Goal: Task Accomplishment & Management: Complete application form

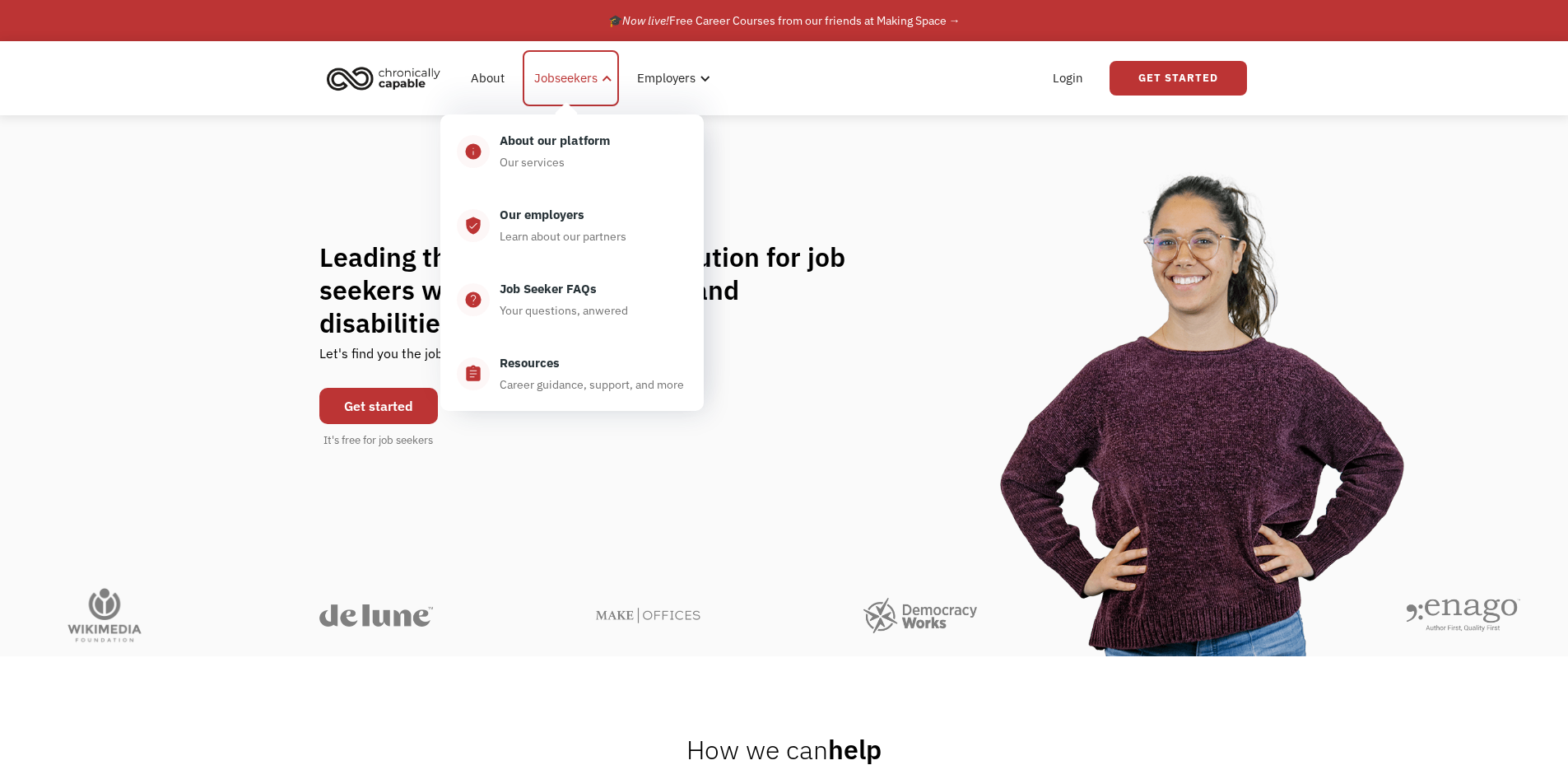
click at [603, 79] on div at bounding box center [607, 78] width 12 height 12
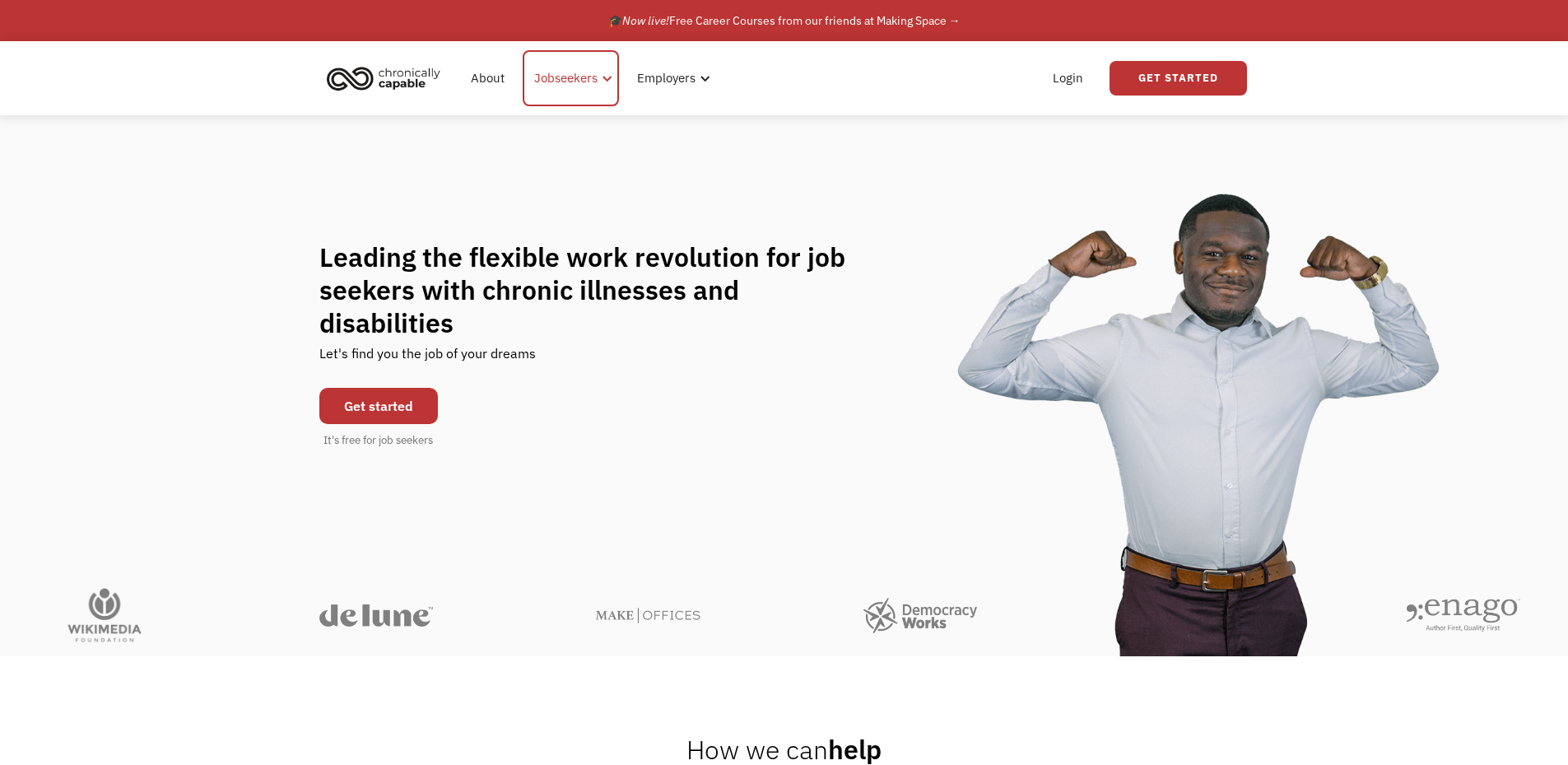
click at [578, 82] on div "Jobseekers" at bounding box center [566, 78] width 64 height 20
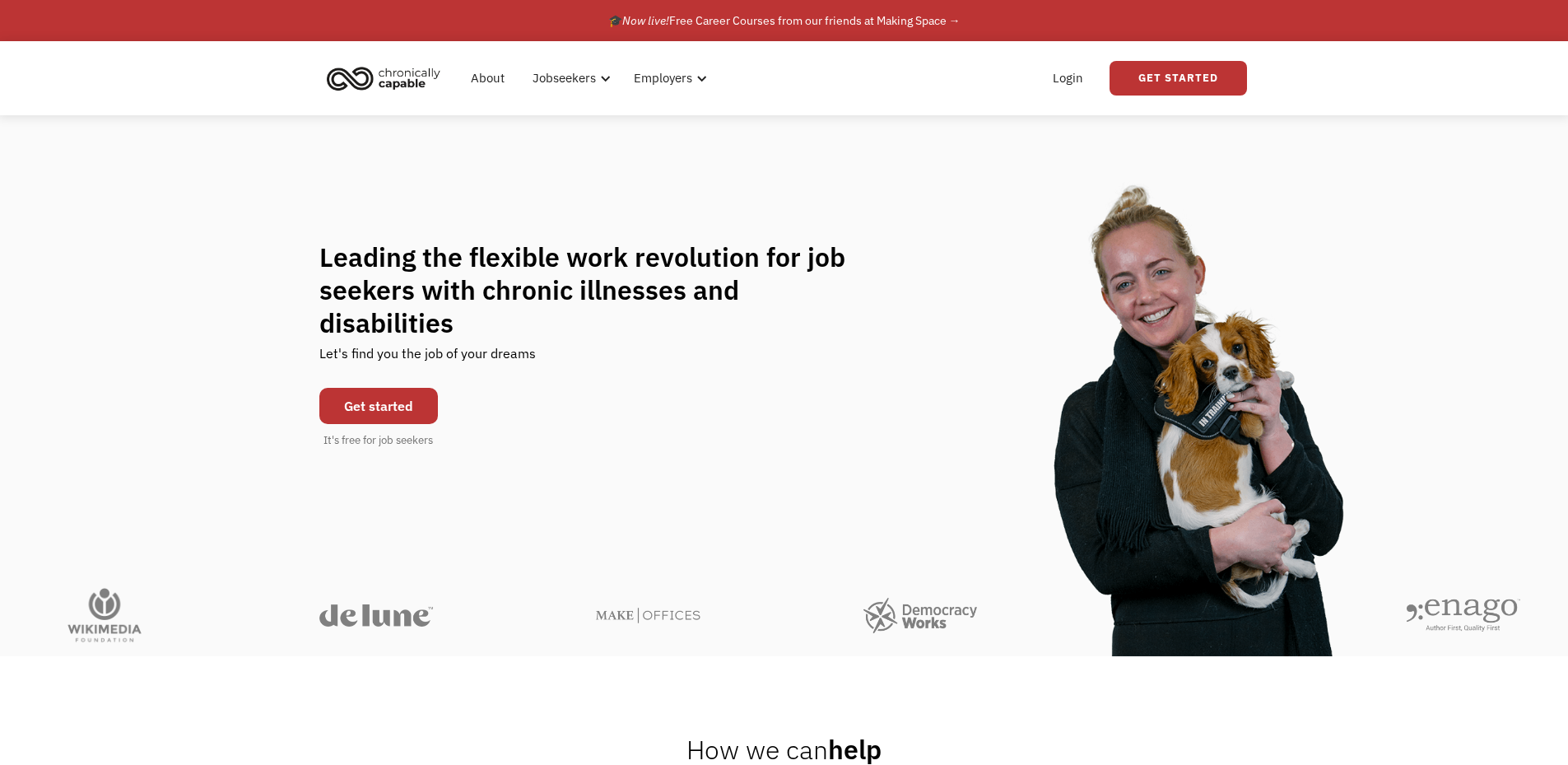
click at [369, 387] on link "Get started" at bounding box center [379, 405] width 118 height 37
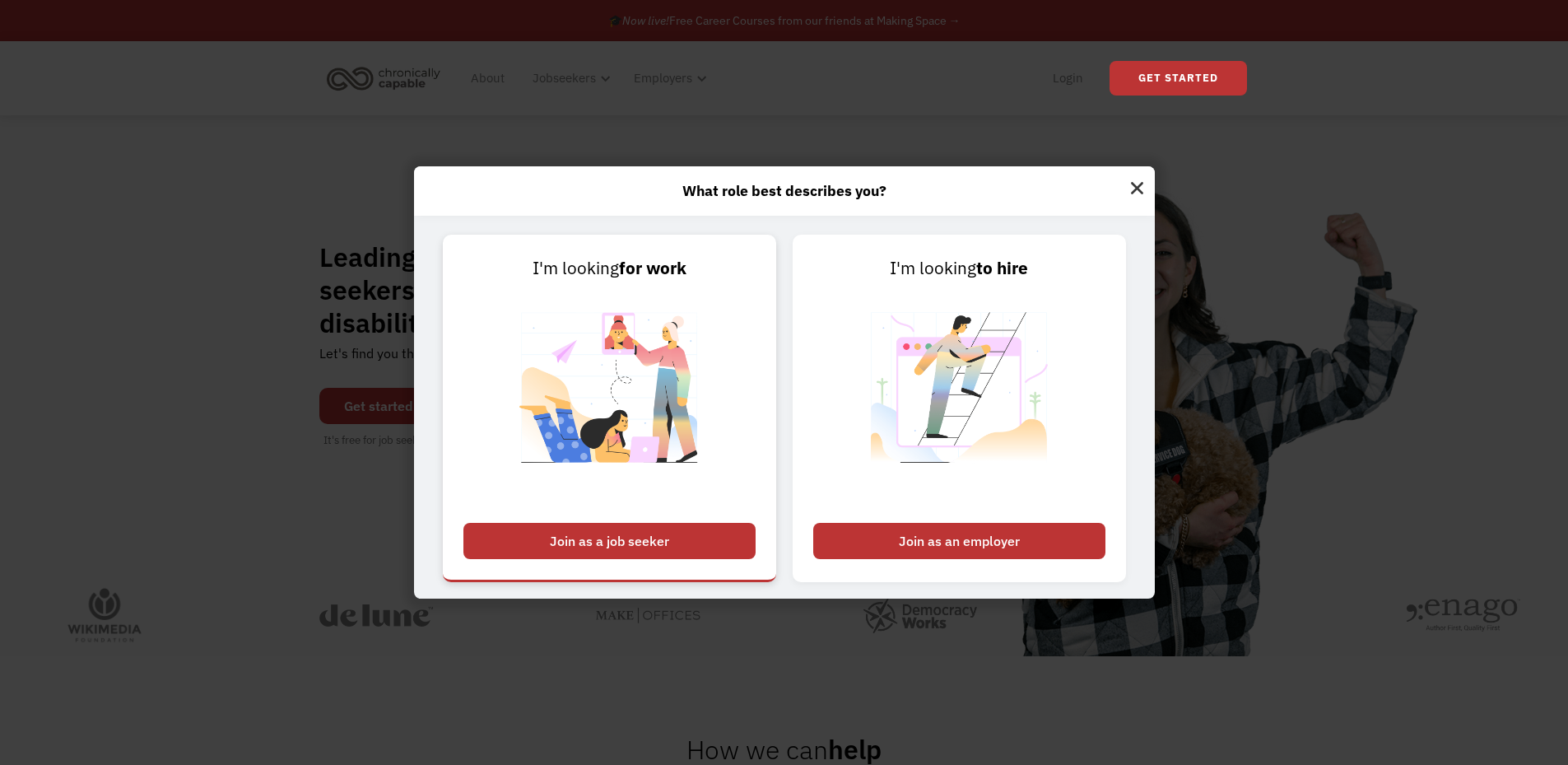
click at [700, 529] on div "Join as a job seeker" at bounding box center [610, 540] width 293 height 37
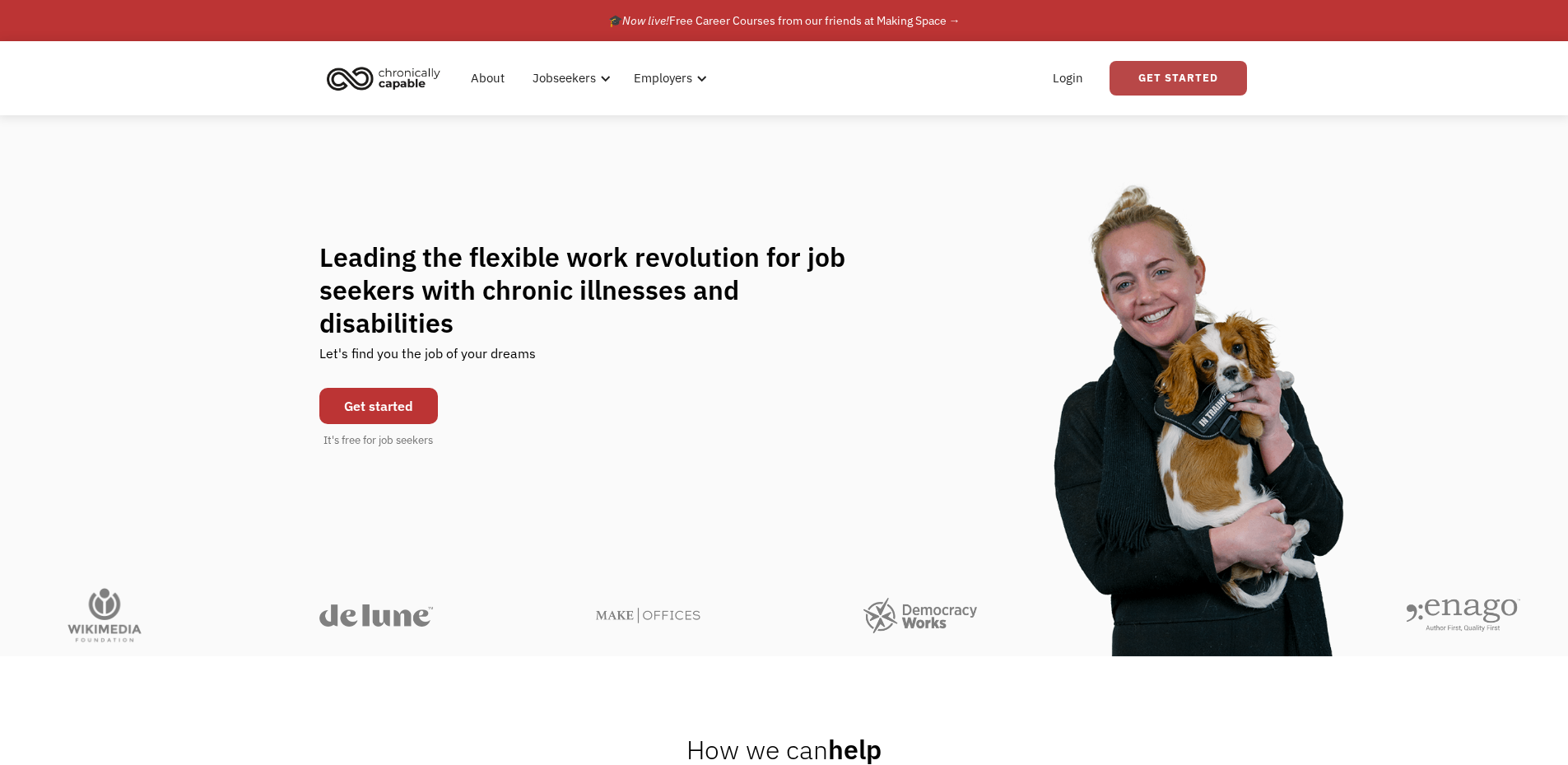
click at [1176, 81] on link "Get Started" at bounding box center [1178, 78] width 138 height 35
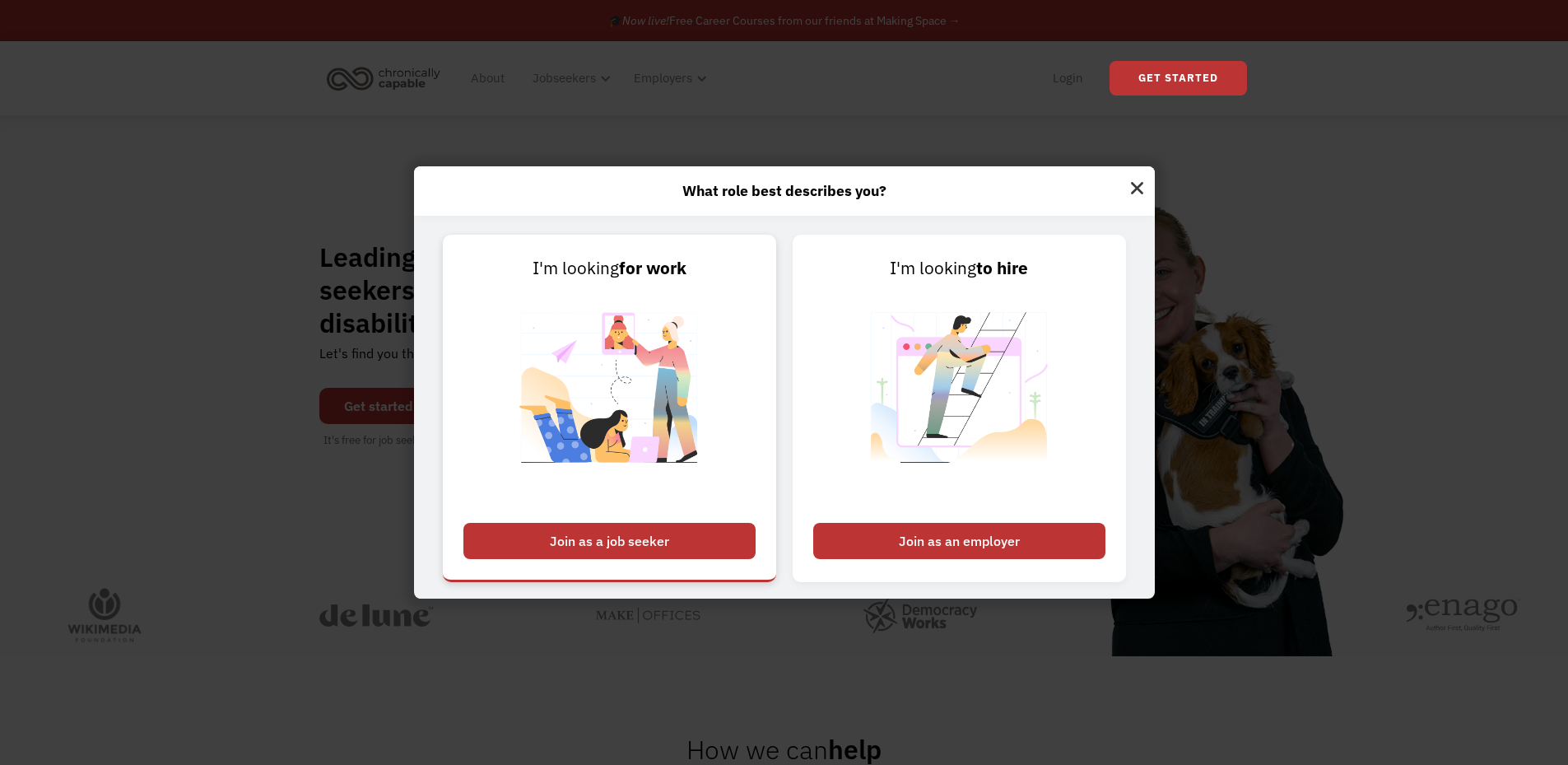
click at [590, 353] on img at bounding box center [610, 398] width 205 height 232
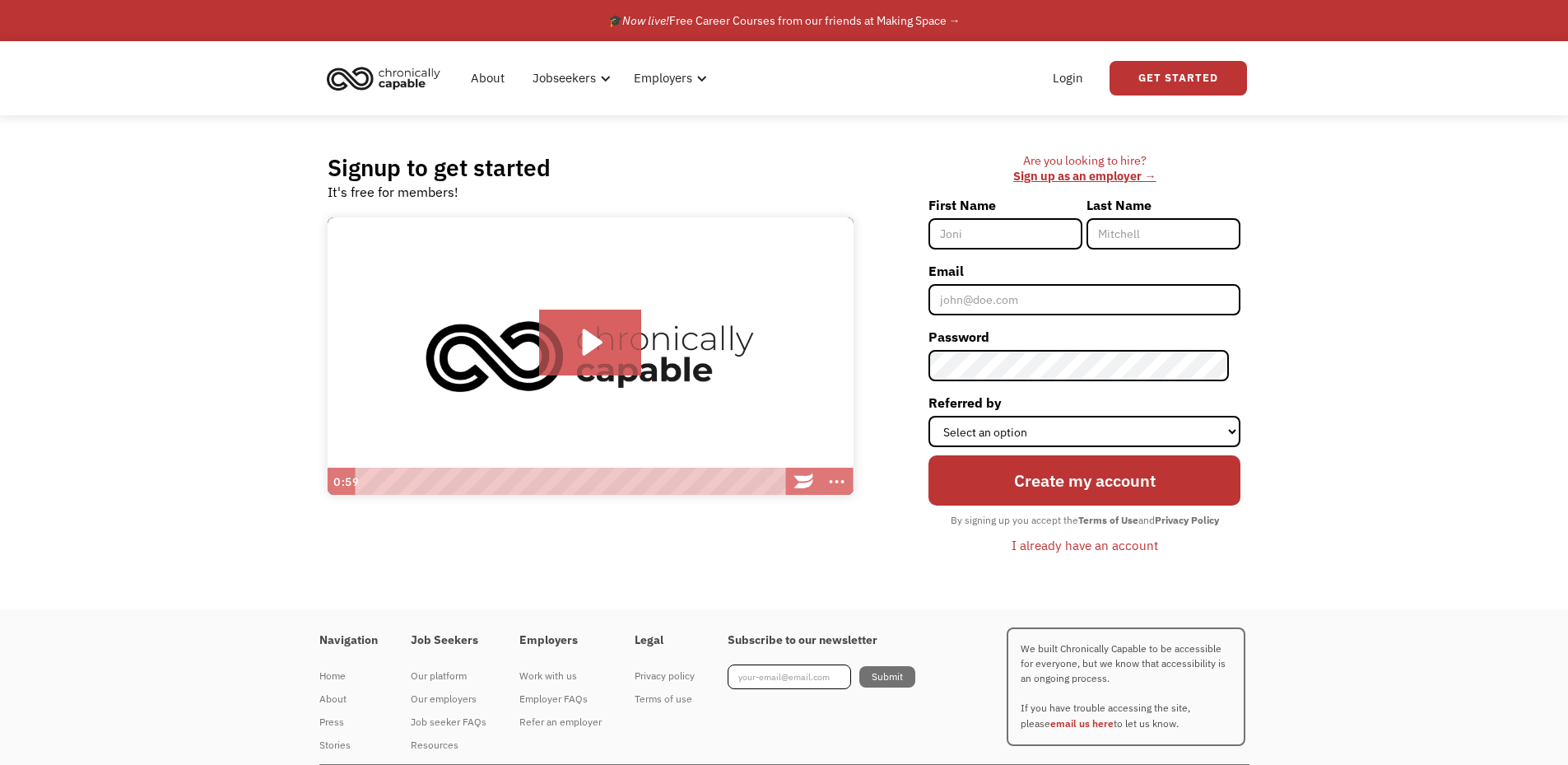
click at [994, 238] on input "First Name" at bounding box center [1005, 233] width 154 height 31
type input "carlos"
type input "Barrett"
type input "cbarrett2413@gmail.com"
click at [1059, 432] on select "Select an option Instagram Facebook Twitter Search Engine News Article Word of …" at bounding box center [1084, 430] width 312 height 31
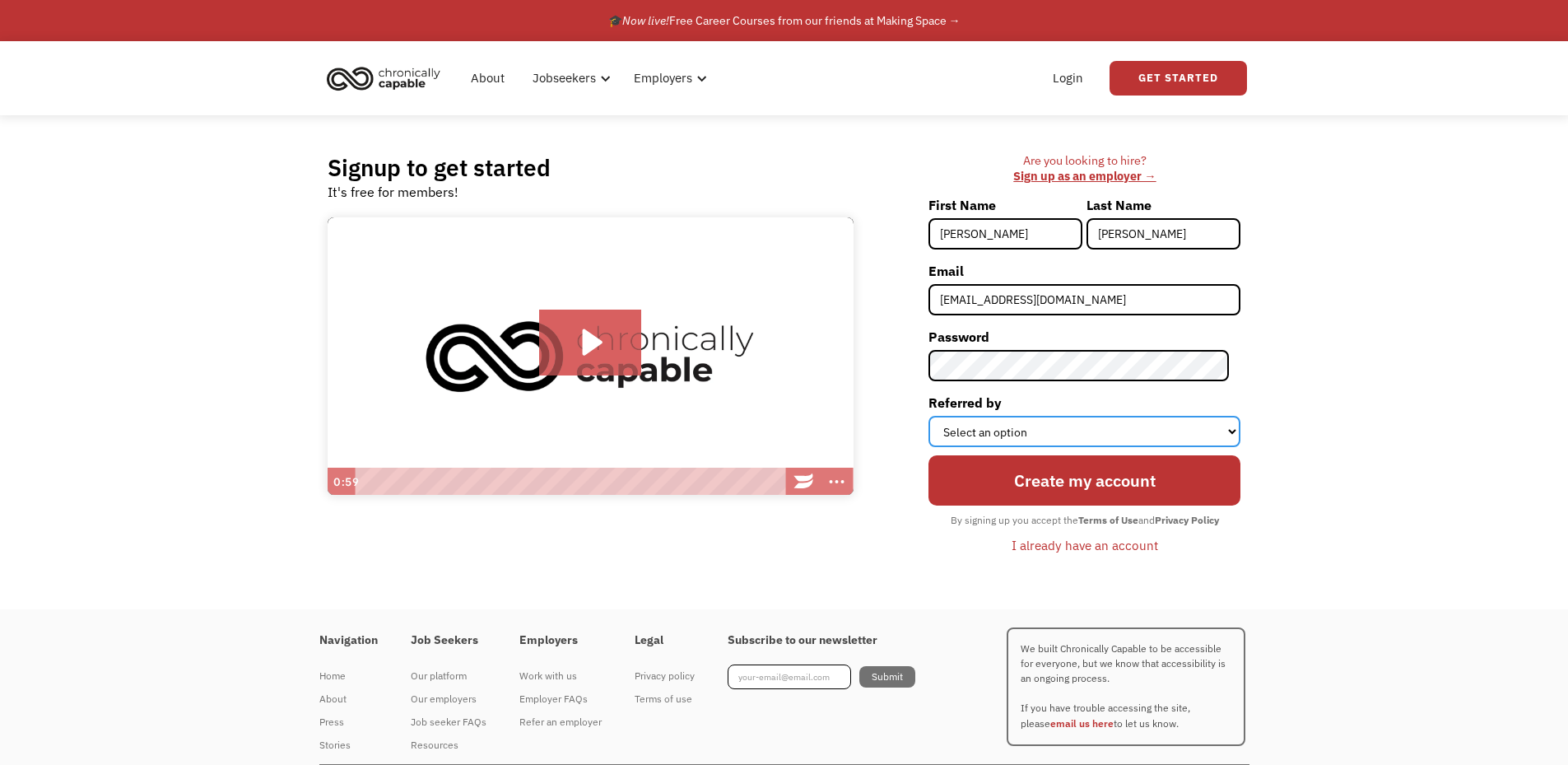
select select "Word of Mouth"
click at [941, 415] on select "Select an option Instagram Facebook Twitter Search Engine News Article Word of …" at bounding box center [1084, 430] width 312 height 31
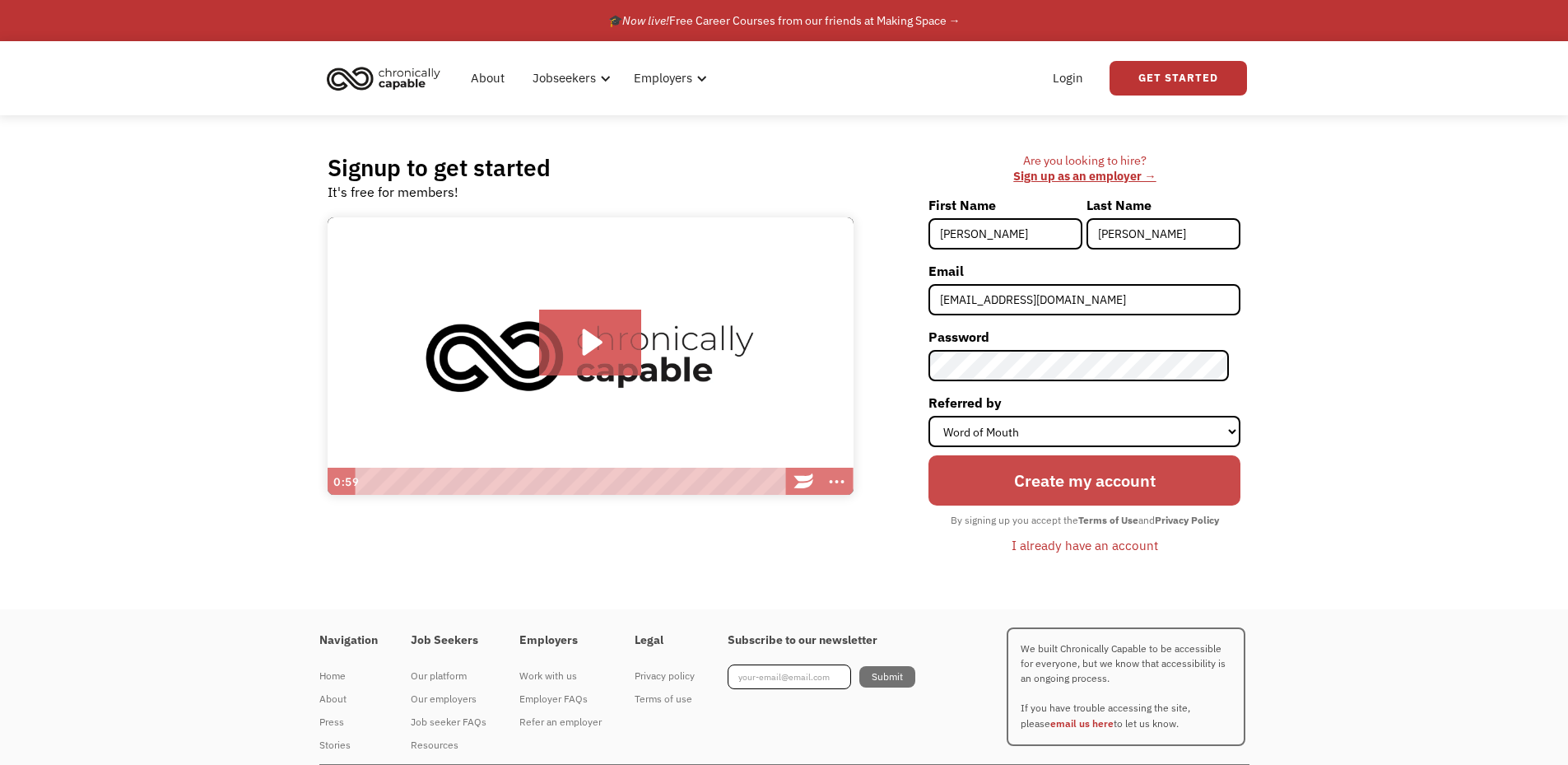
click at [1069, 470] on input "Create my account" at bounding box center [1084, 480] width 312 height 51
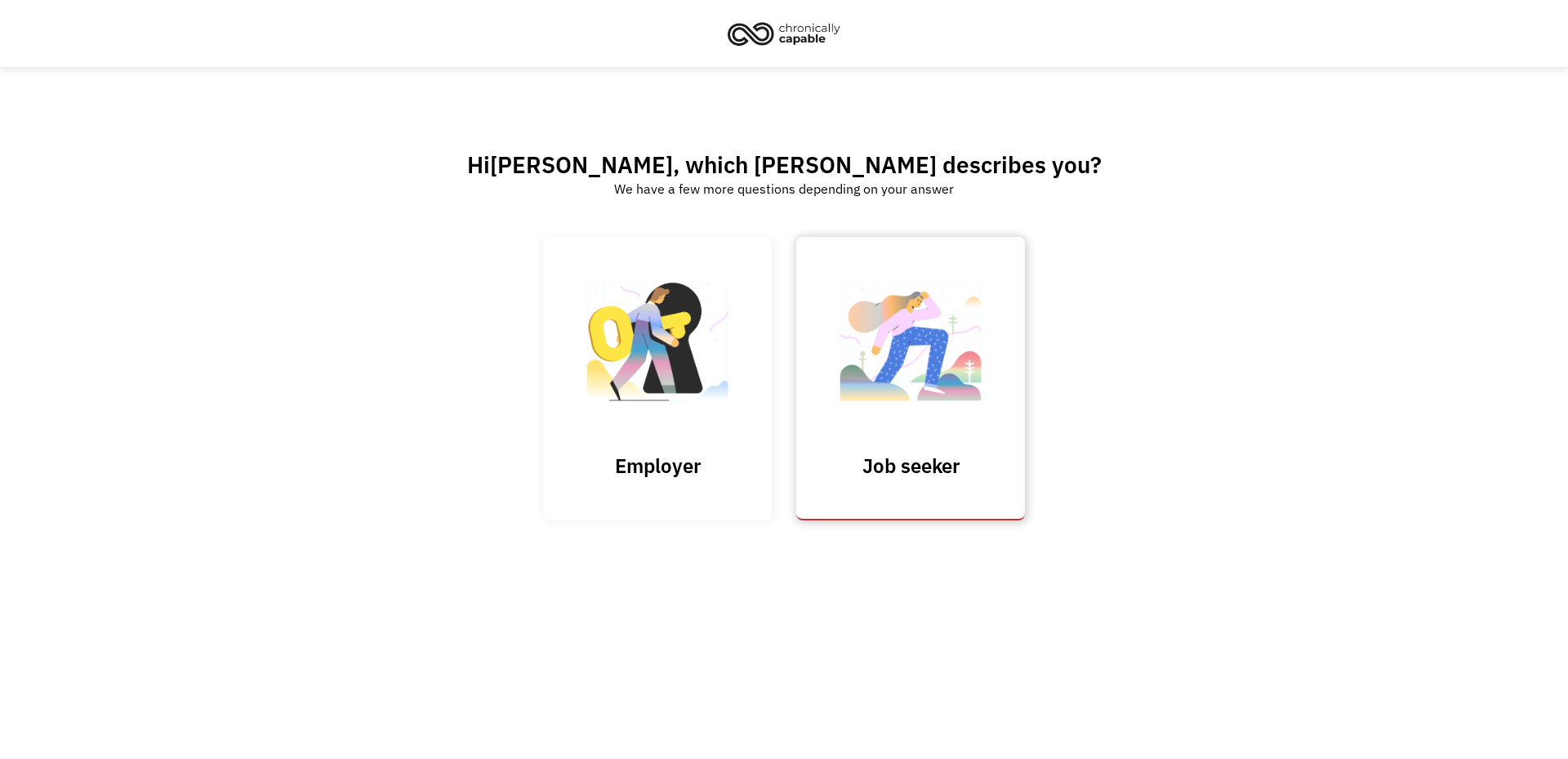
click at [904, 351] on img at bounding box center [911, 349] width 164 height 159
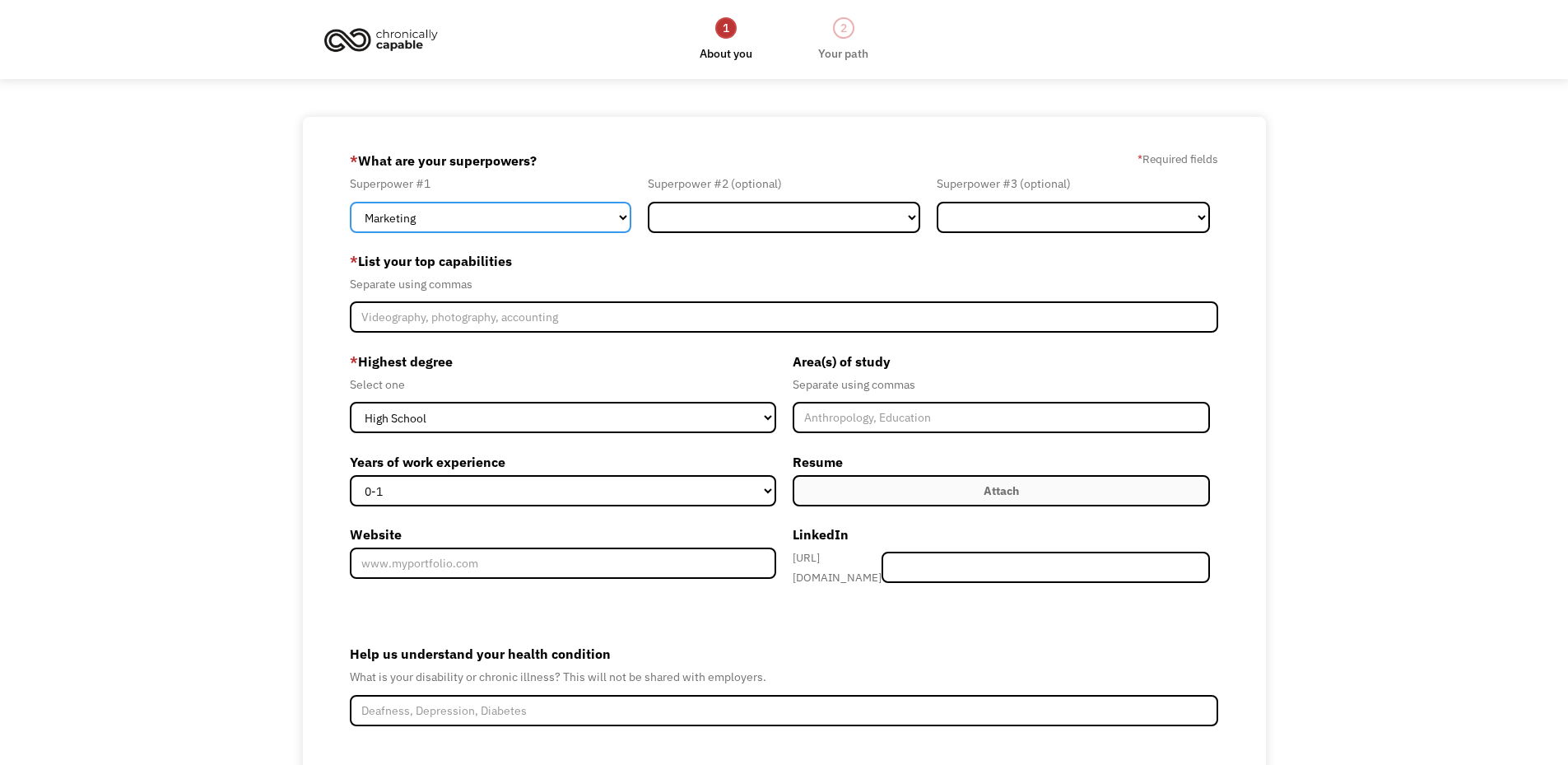
click at [551, 214] on select "Marketing Human Resources Finance Technology Operations Sales Industrial & Manu…" at bounding box center [490, 217] width 281 height 31
select select "Operations"
click at [350, 202] on select "Marketing Human Resources Finance Technology Operations Sales Industrial & Manu…" at bounding box center [490, 217] width 281 height 31
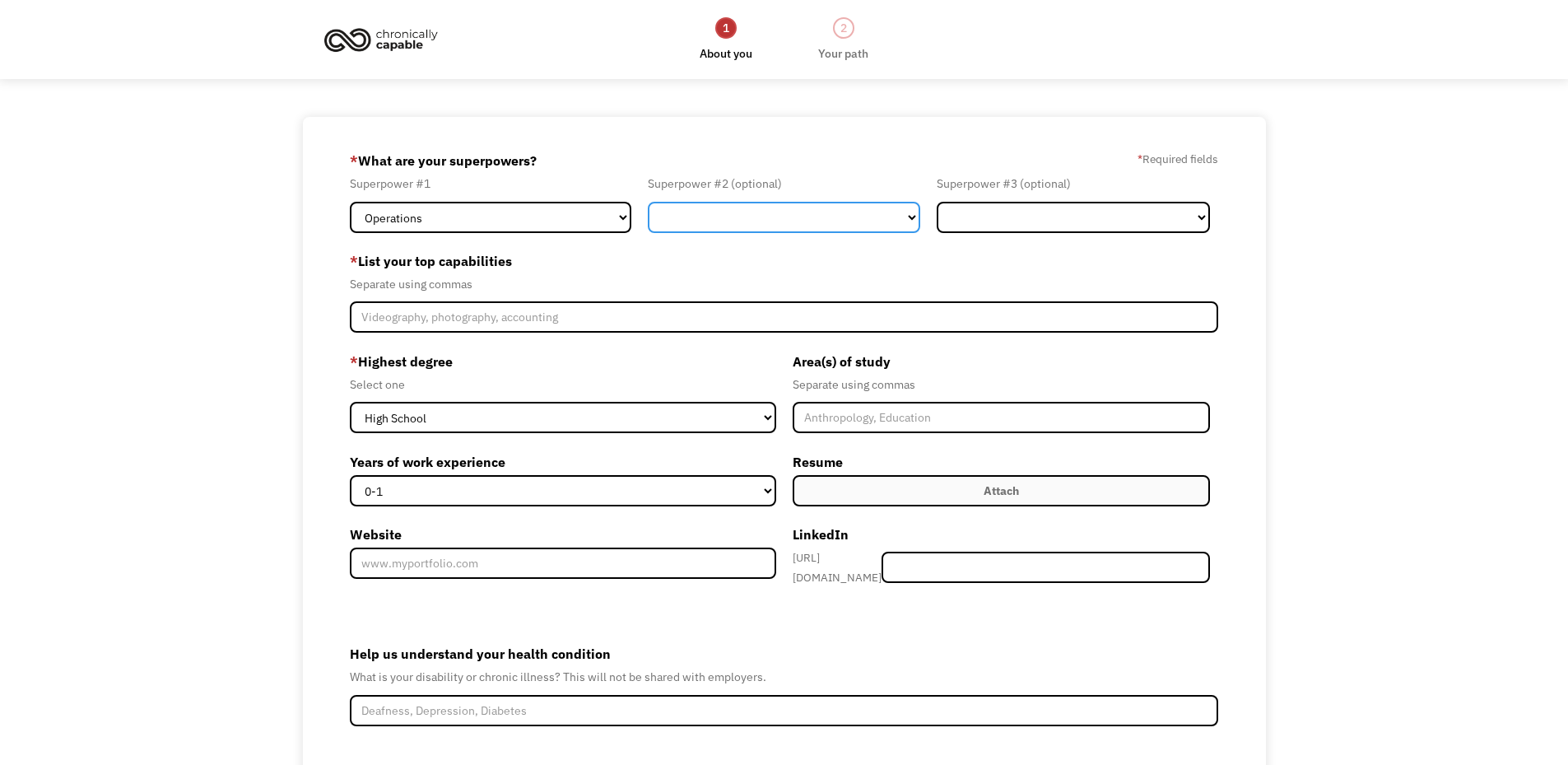
click at [754, 217] on select "Marketing Human Resources Finance Technology Operations Sales Industrial & Manu…" at bounding box center [784, 217] width 273 height 31
select select "Customer Service"
click at [648, 202] on select "Marketing Human Resources Finance Technology Operations Sales Industrial & Manu…" at bounding box center [784, 217] width 273 height 31
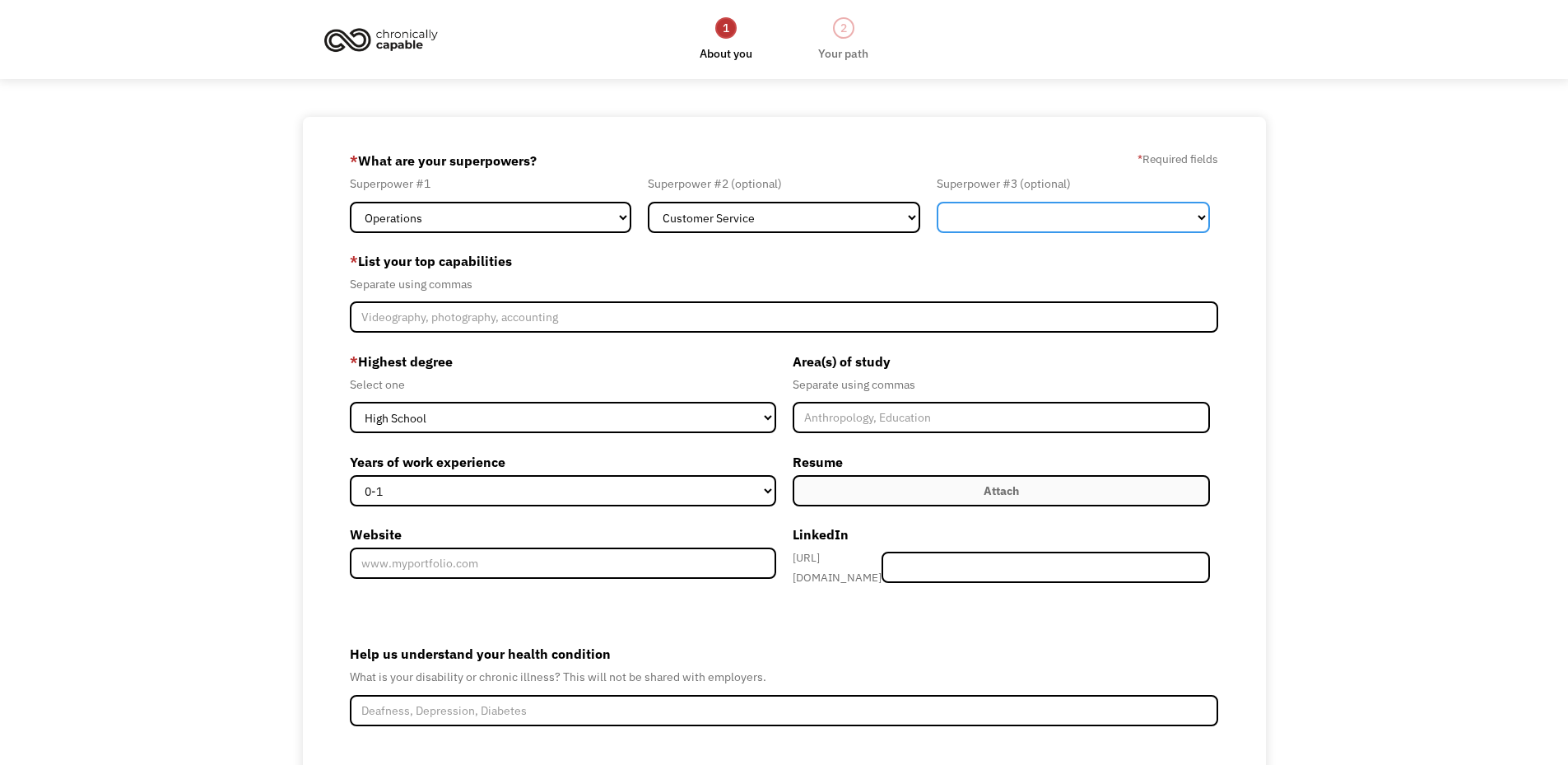
click at [999, 206] on select "Marketing Human Resources Finance Technology Operations Sales Industrial & Manu…" at bounding box center [1073, 217] width 273 height 31
select select "Communications & Public Relations"
click at [937, 202] on select "Marketing Human Resources Finance Technology Operations Sales Industrial & Manu…" at bounding box center [1073, 217] width 273 height 31
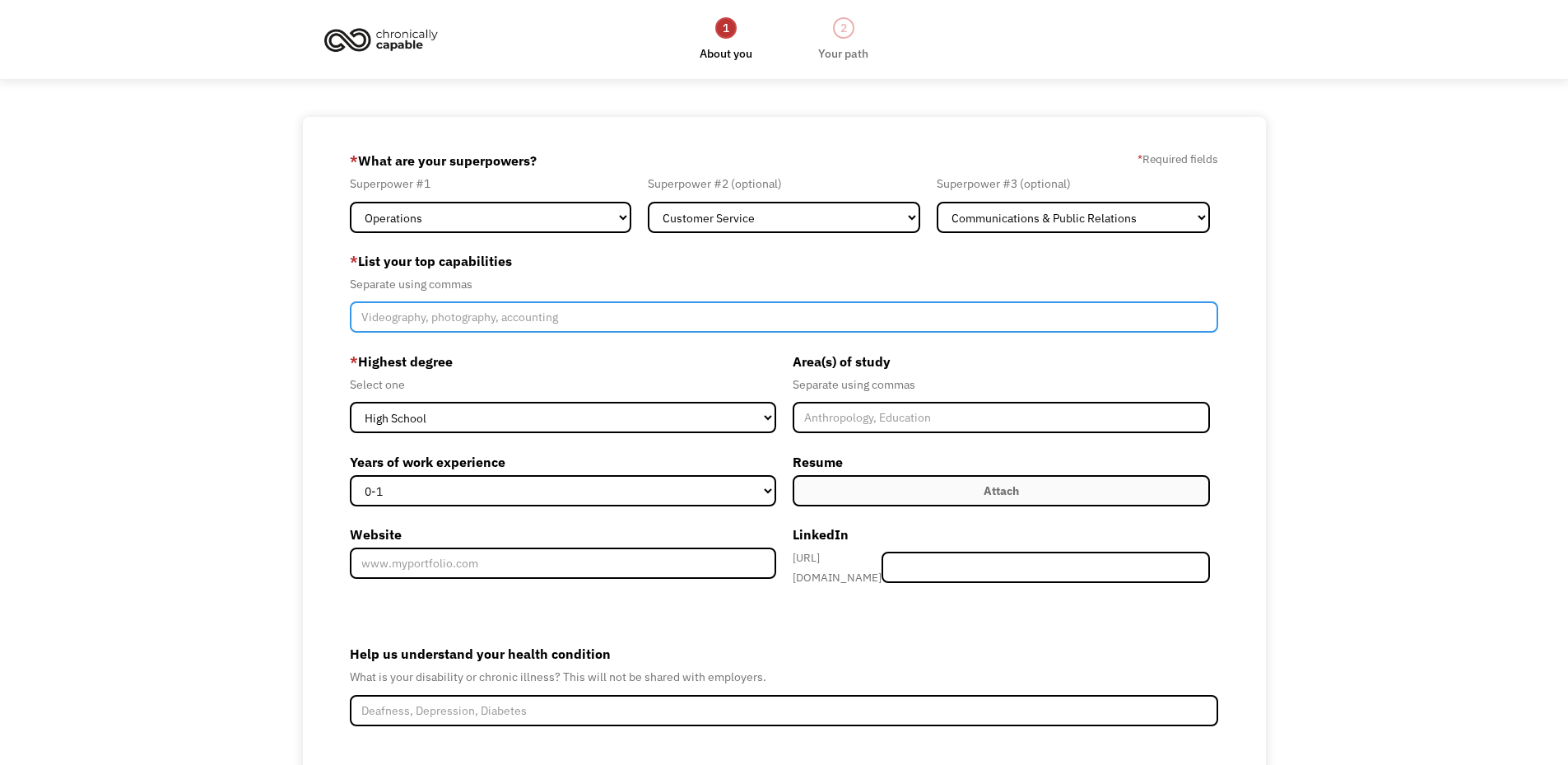
click at [584, 320] on input "Member-Create-Step1" at bounding box center [784, 316] width 869 height 31
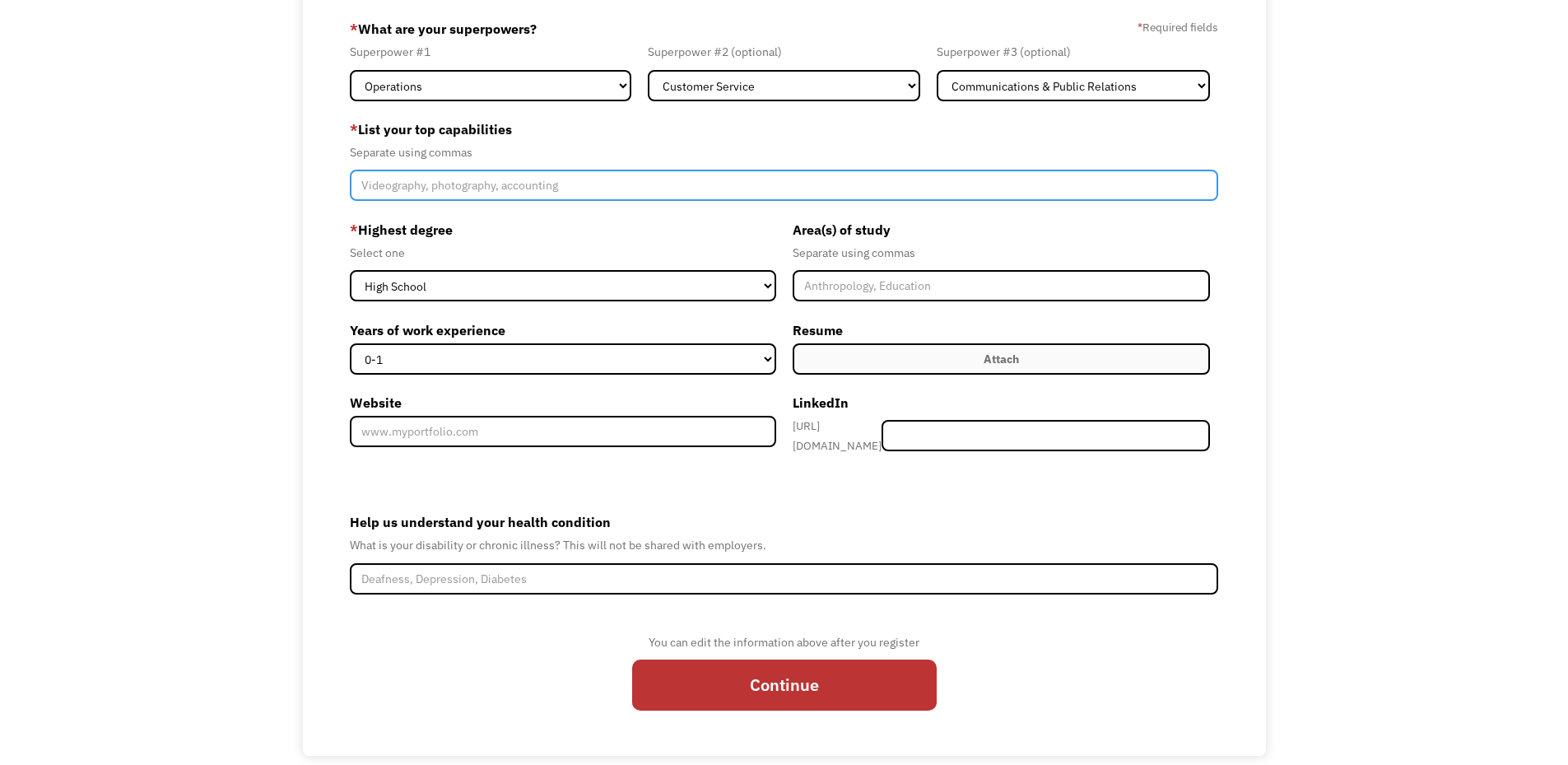
scroll to position [153, 0]
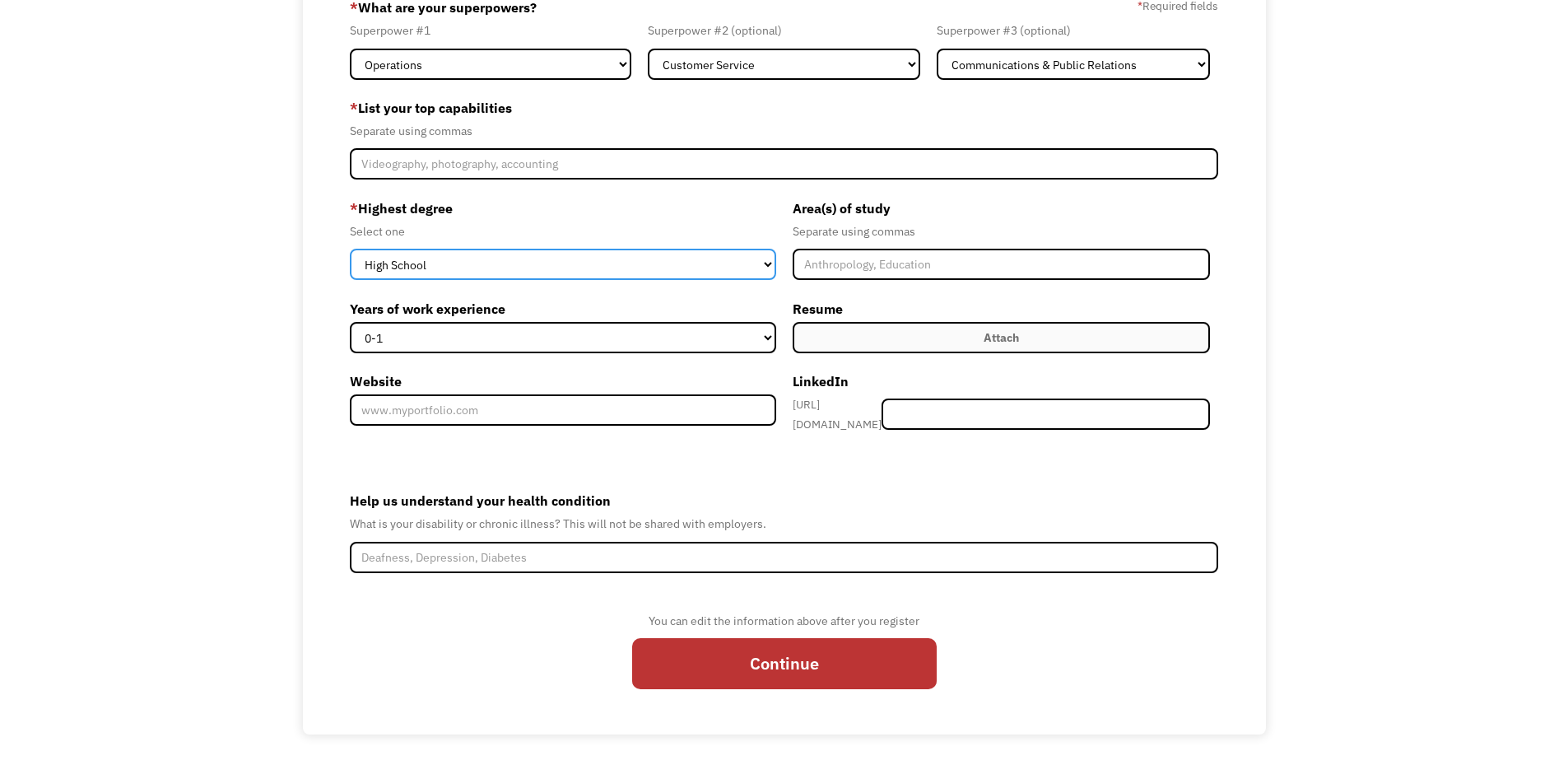
click at [772, 267] on select "High School Associates Bachelors Master's PhD" at bounding box center [563, 263] width 427 height 31
select select "associates"
click at [350, 248] on select "High School Associates Bachelors Master's PhD" at bounding box center [563, 263] width 427 height 31
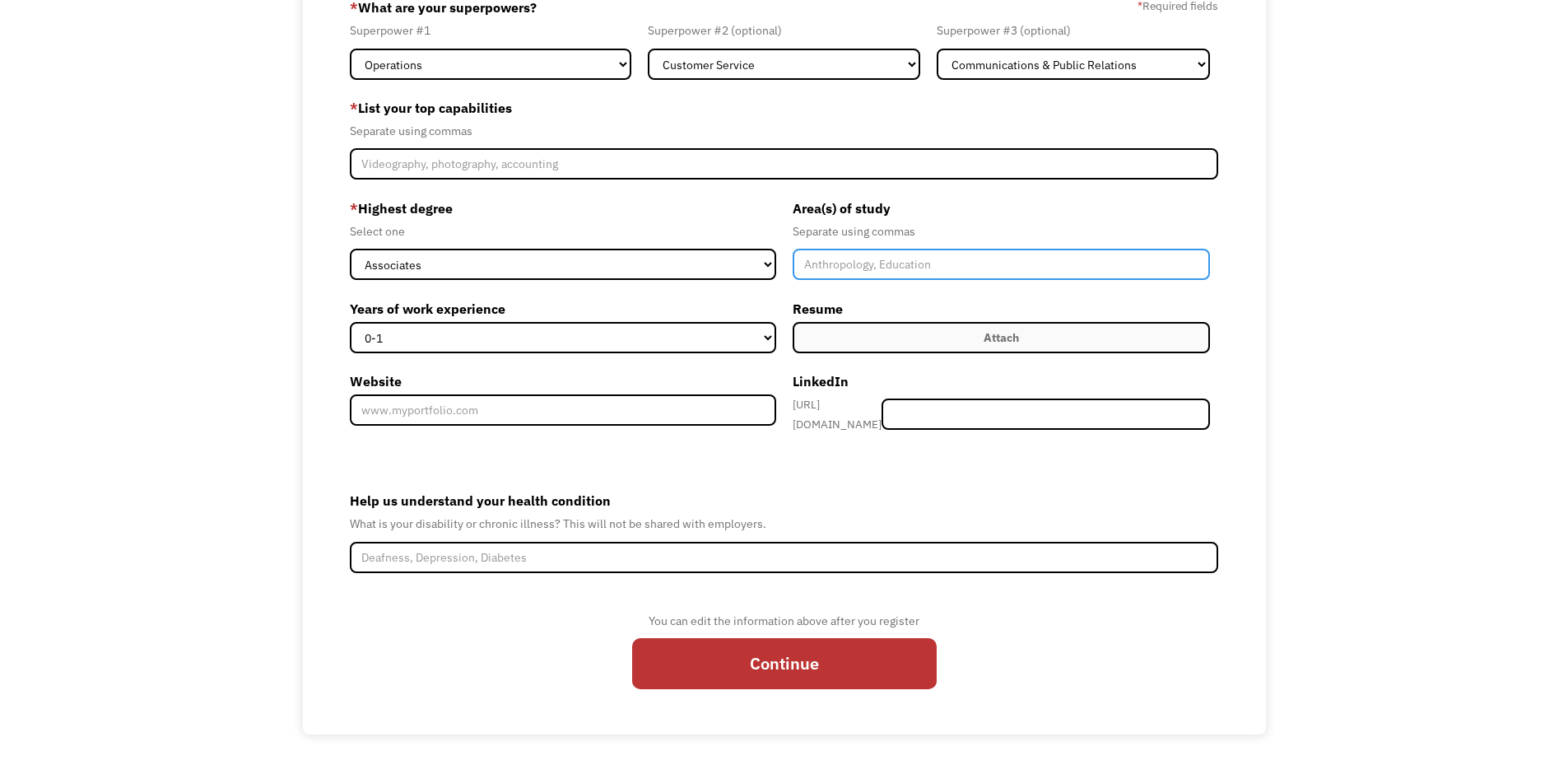
click at [869, 270] on input "Member-Create-Step1" at bounding box center [1002, 263] width 418 height 31
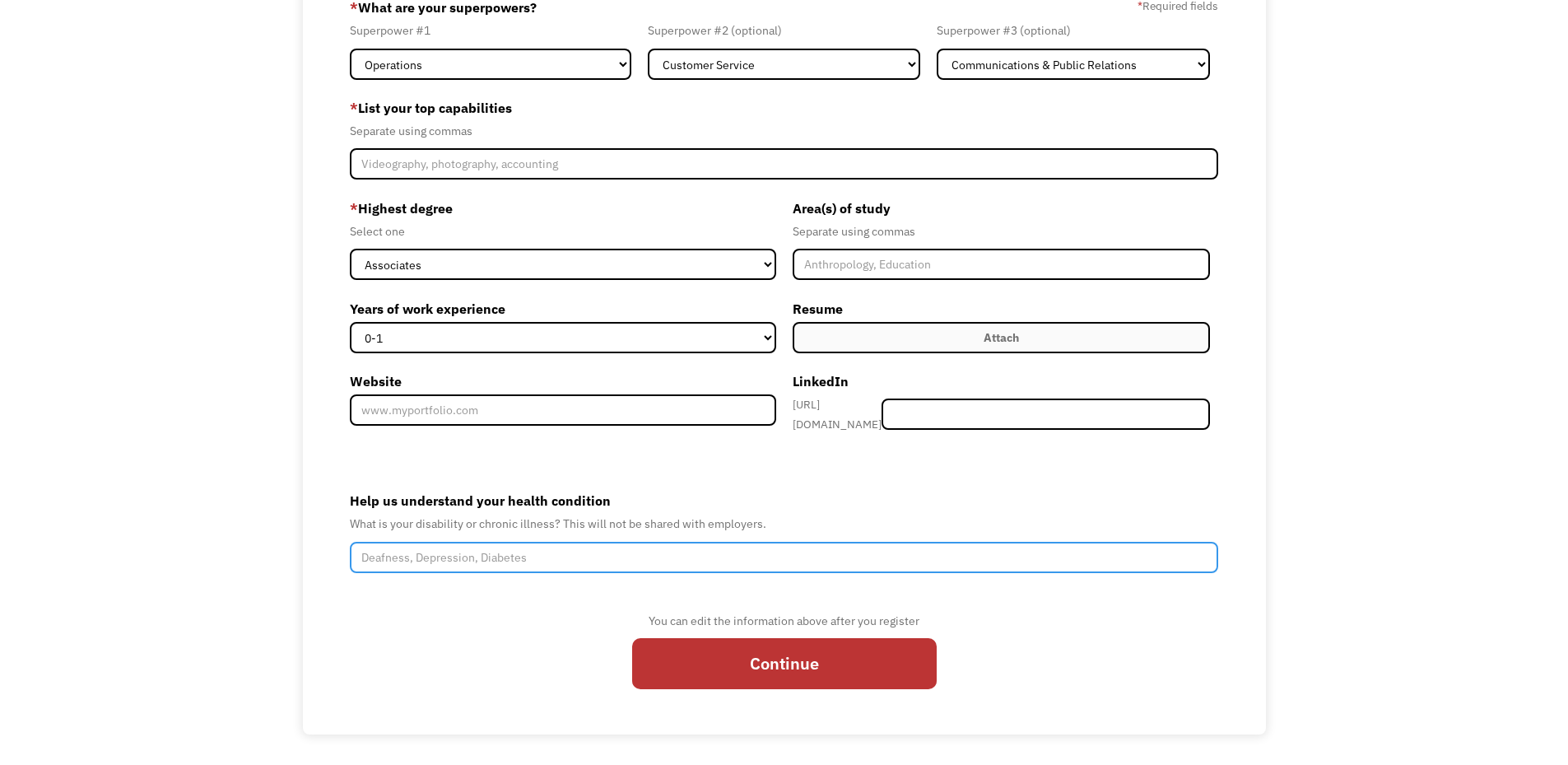
click at [543, 549] on input "Help us understand your health condition" at bounding box center [784, 557] width 869 height 31
type input "100% disabled veteran"
click at [632, 638] on input "Continue" at bounding box center [784, 663] width 305 height 51
